Goal: Task Accomplishment & Management: Use online tool/utility

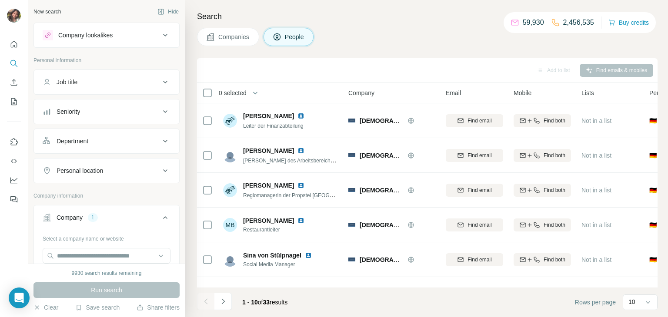
click at [59, 286] on button "Clear all" at bounding box center [58, 290] width 30 height 8
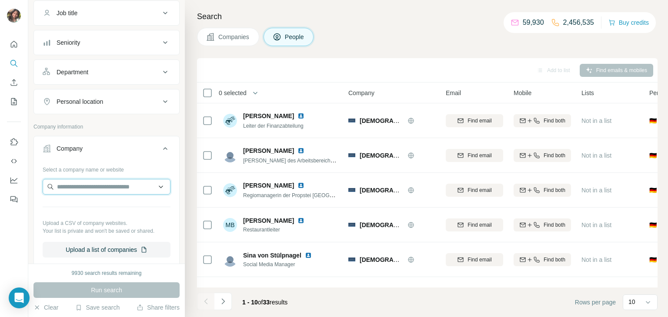
click at [86, 182] on input "text" at bounding box center [107, 187] width 128 height 16
paste input "**********"
type input "**********"
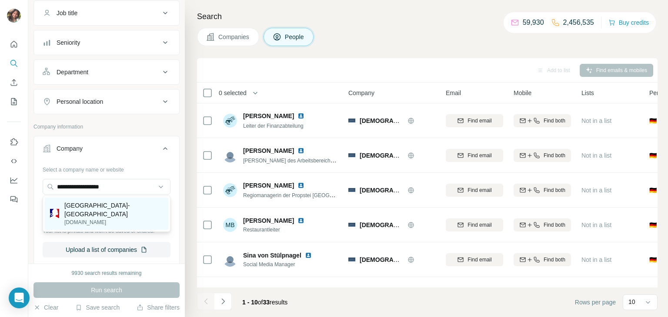
click at [91, 209] on p "[GEOGRAPHIC_DATA]-[GEOGRAPHIC_DATA]" at bounding box center [113, 209] width 99 height 17
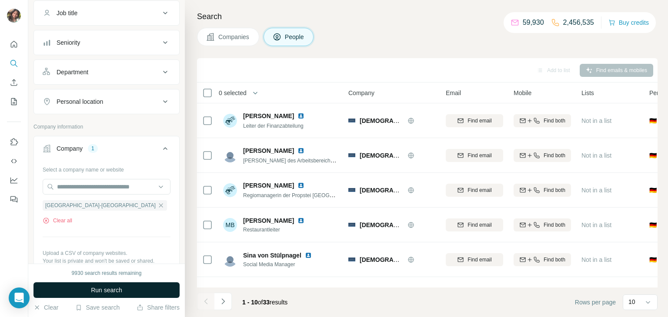
click at [116, 289] on span "Run search" at bounding box center [106, 290] width 31 height 9
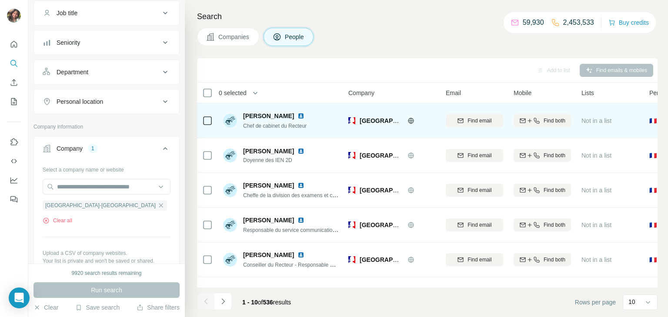
click at [297, 117] on img at bounding box center [300, 116] width 7 height 7
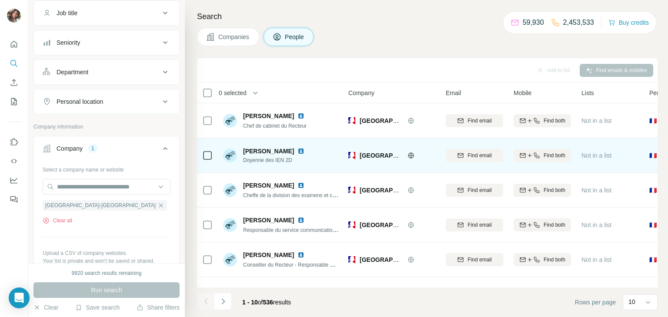
click at [297, 151] on img at bounding box center [300, 151] width 7 height 7
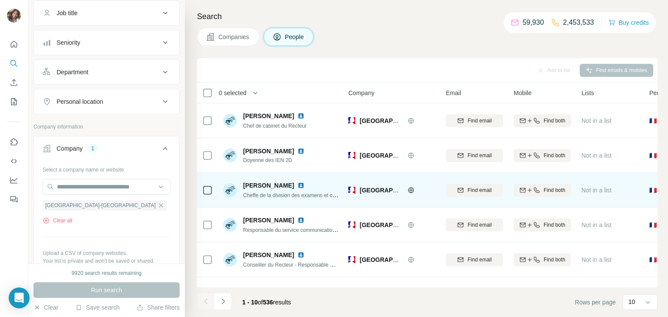
click at [300, 183] on img at bounding box center [300, 185] width 7 height 7
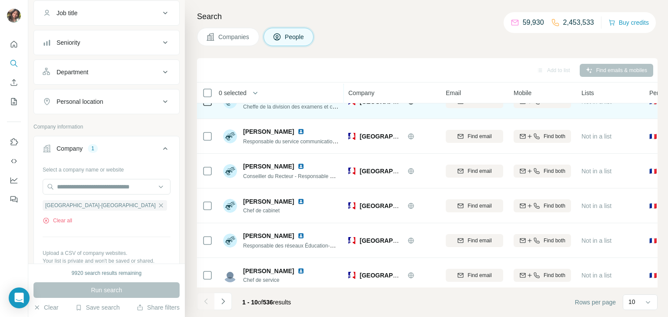
scroll to position [91, 0]
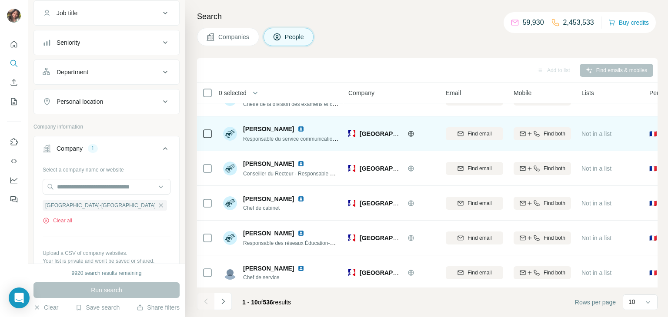
click at [297, 128] on img at bounding box center [300, 129] width 7 height 7
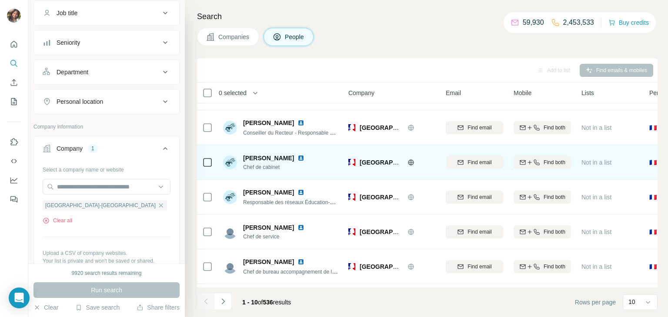
click at [297, 157] on img at bounding box center [300, 158] width 7 height 7
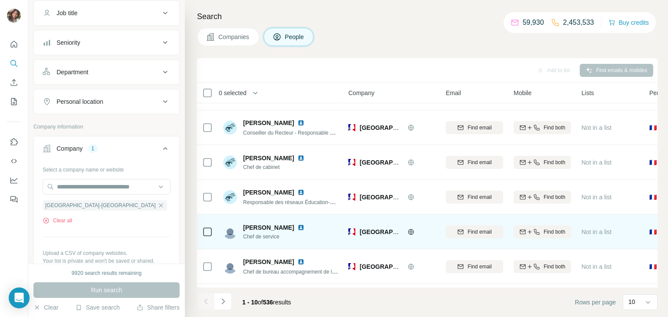
scroll to position [163, 0]
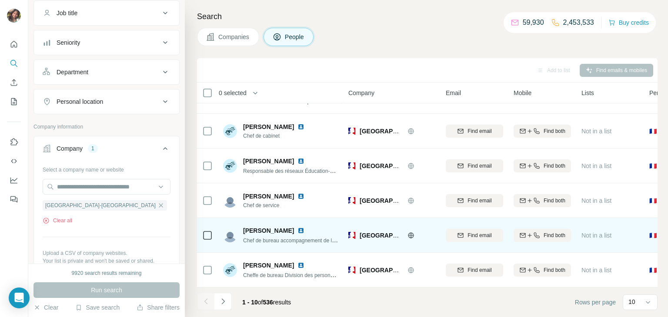
click at [297, 232] on img at bounding box center [300, 230] width 7 height 7
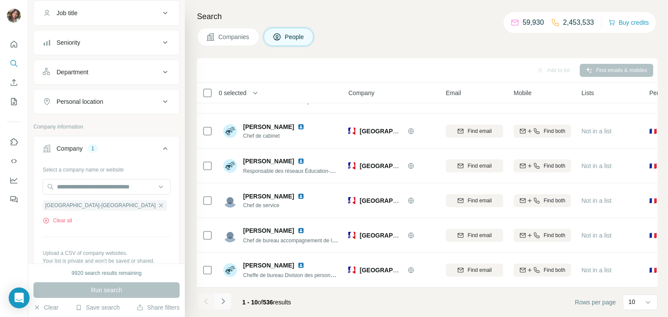
click at [225, 303] on icon "Navigate to next page" at bounding box center [223, 301] width 9 height 9
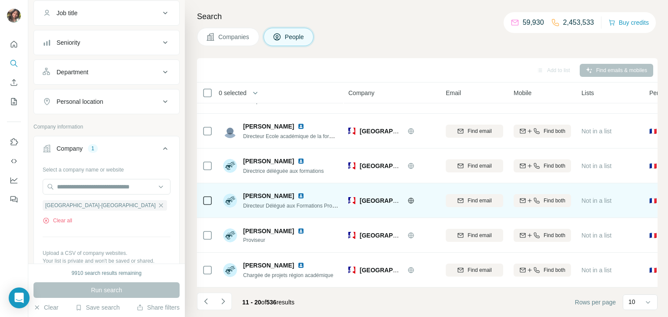
click at [298, 195] on img at bounding box center [300, 196] width 7 height 7
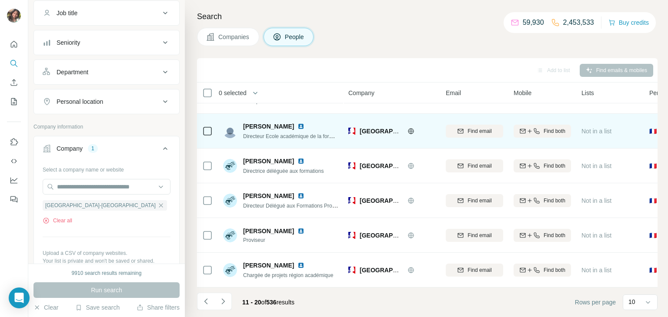
click at [304, 127] on img at bounding box center [300, 126] width 7 height 7
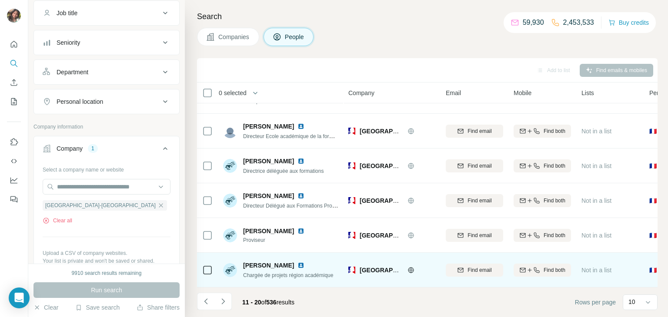
click at [297, 266] on img at bounding box center [300, 265] width 7 height 7
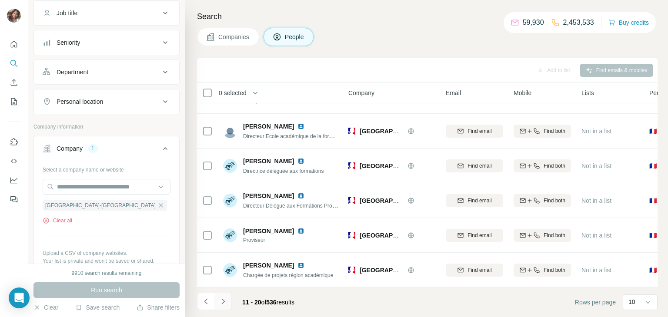
click at [222, 304] on icon "Navigate to next page" at bounding box center [223, 301] width 9 height 9
click at [224, 299] on icon "Navigate to next page" at bounding box center [223, 301] width 9 height 9
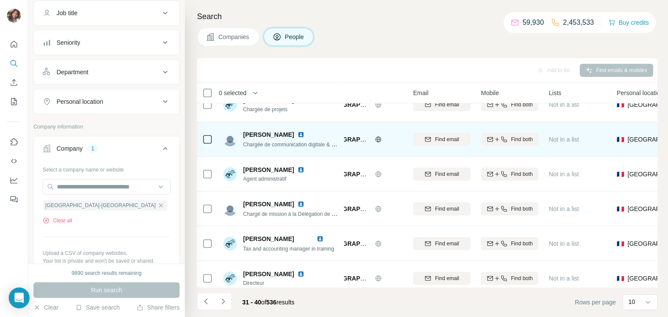
scroll to position [53, 30]
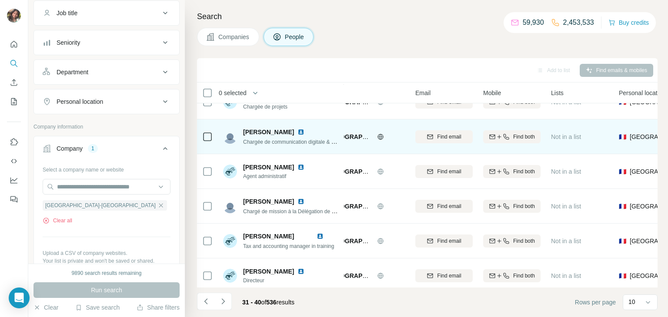
click at [297, 131] on img at bounding box center [300, 132] width 7 height 7
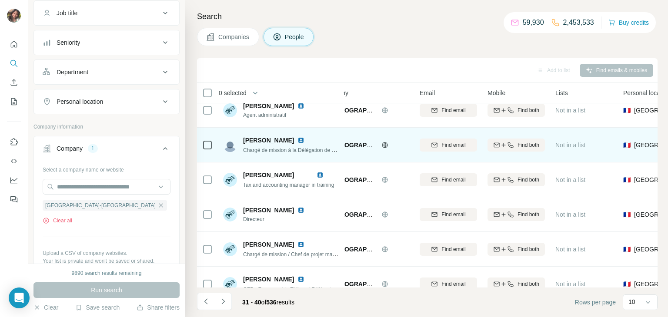
scroll to position [115, 0]
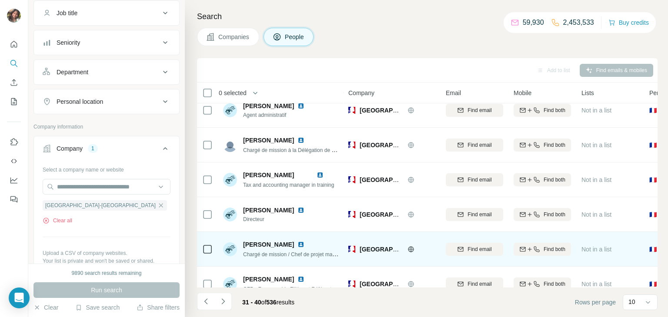
click at [297, 245] on img at bounding box center [300, 244] width 7 height 7
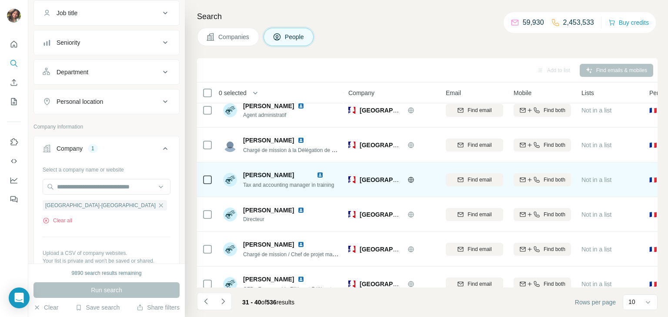
scroll to position [163, 0]
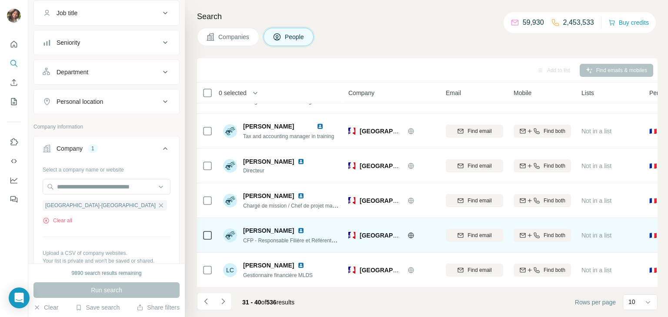
click at [304, 231] on img at bounding box center [300, 230] width 7 height 7
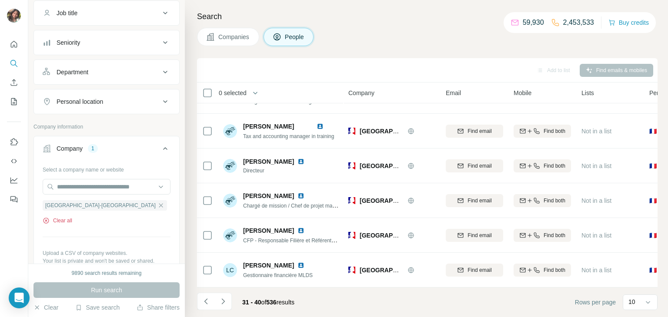
click at [68, 223] on button "Clear all" at bounding box center [58, 221] width 30 height 8
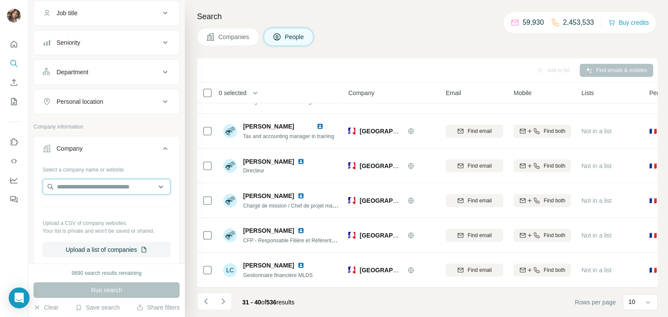
click at [108, 181] on input "text" at bounding box center [107, 187] width 128 height 16
paste input "**********"
type input "**********"
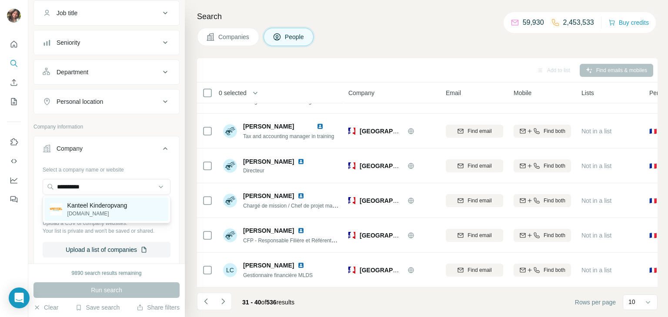
click at [112, 210] on p "[DOMAIN_NAME]" at bounding box center [97, 214] width 60 height 8
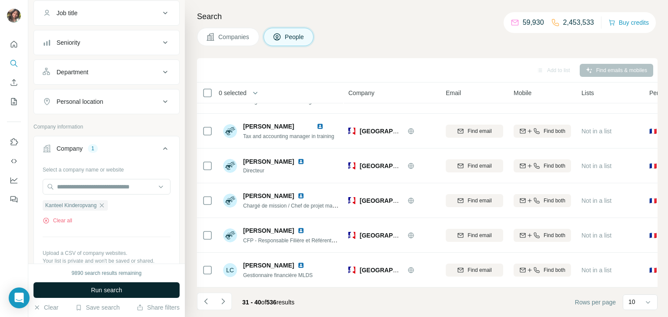
click at [123, 286] on button "Run search" at bounding box center [106, 291] width 146 height 16
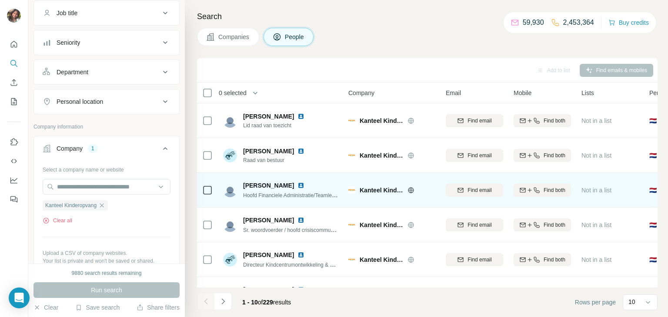
click at [304, 183] on img at bounding box center [300, 185] width 7 height 7
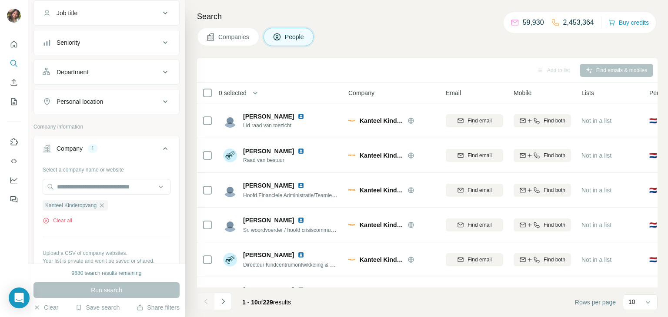
scroll to position [163, 0]
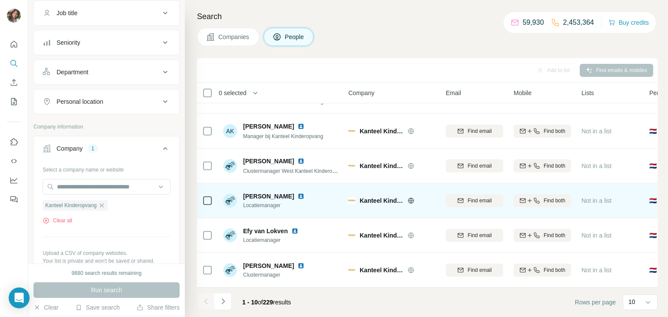
click at [299, 193] on img at bounding box center [300, 196] width 7 height 7
